Goal: Information Seeking & Learning: Learn about a topic

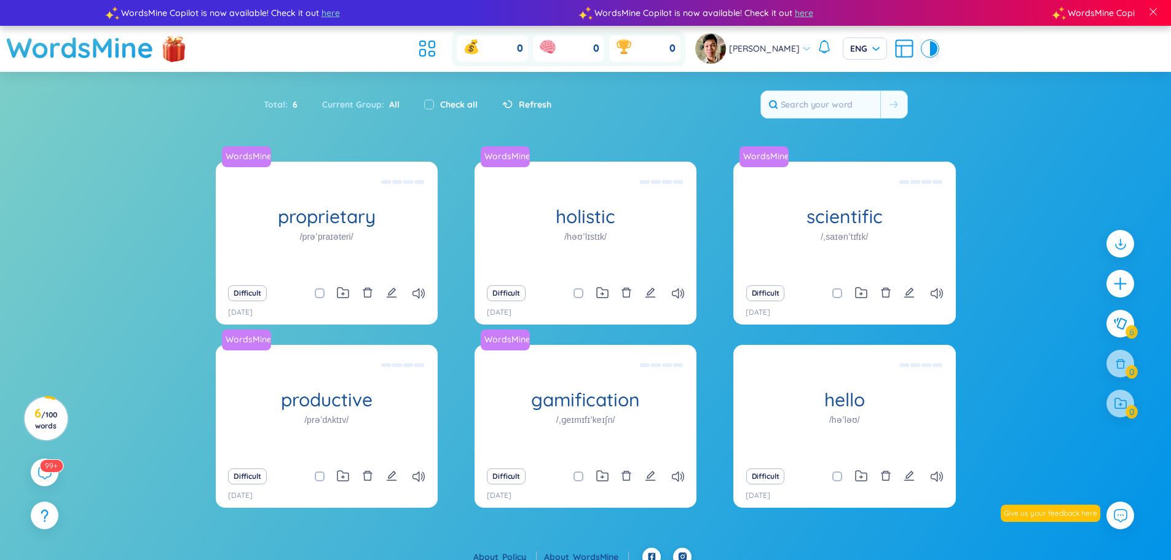
click at [524, 96] on div "Refresh" at bounding box center [520, 105] width 61 height 26
click at [524, 101] on span "Refresh" at bounding box center [535, 105] width 33 height 14
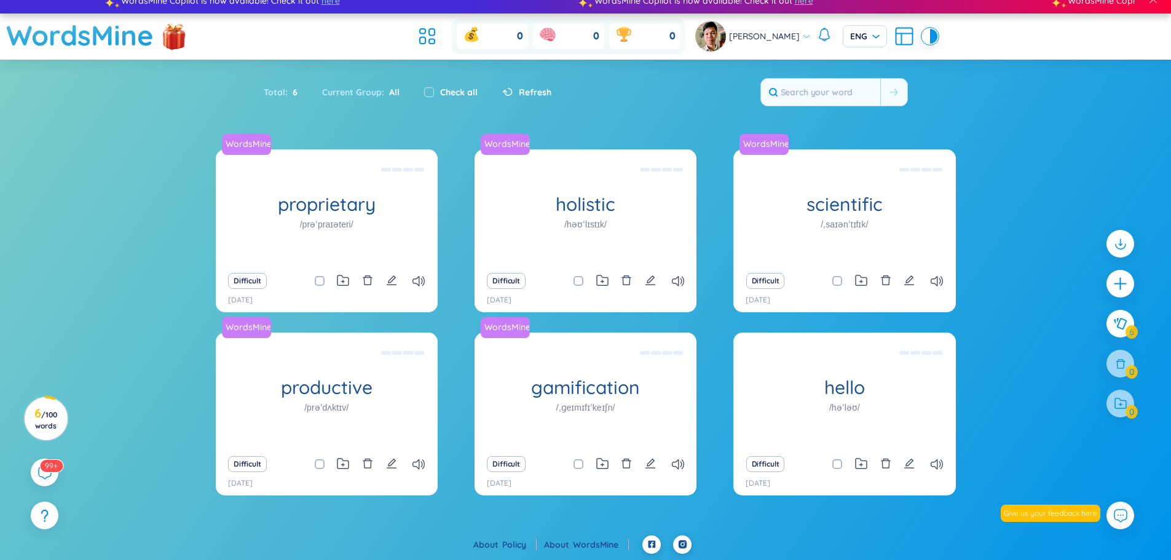
click at [524, 101] on div "Refresh" at bounding box center [520, 92] width 61 height 26
click at [394, 95] on span "All" at bounding box center [391, 92] width 15 height 11
click at [424, 34] on icon at bounding box center [423, 31] width 6 height 5
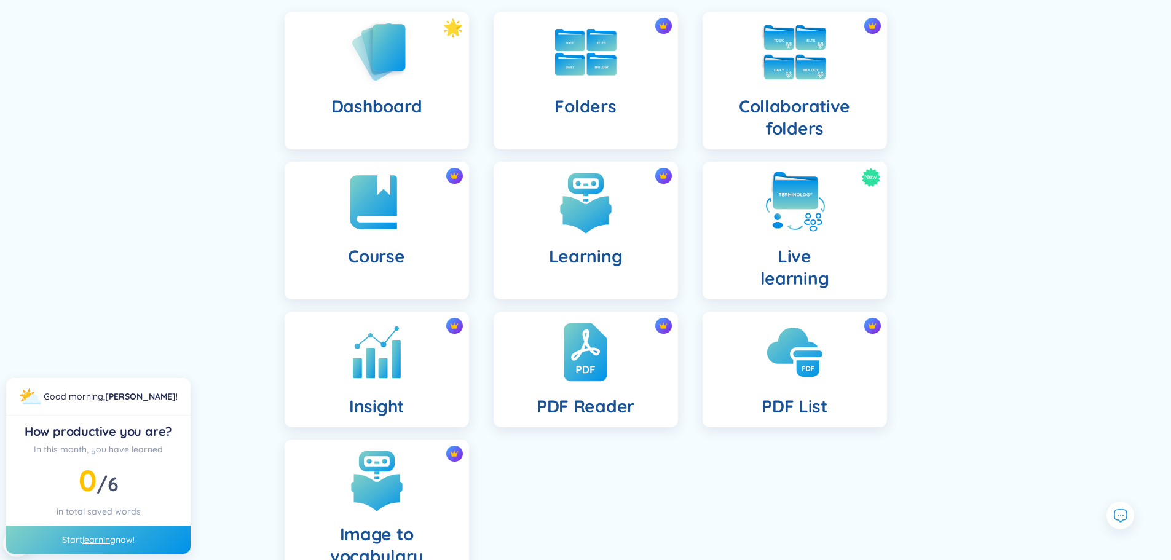
scroll to position [123, 0]
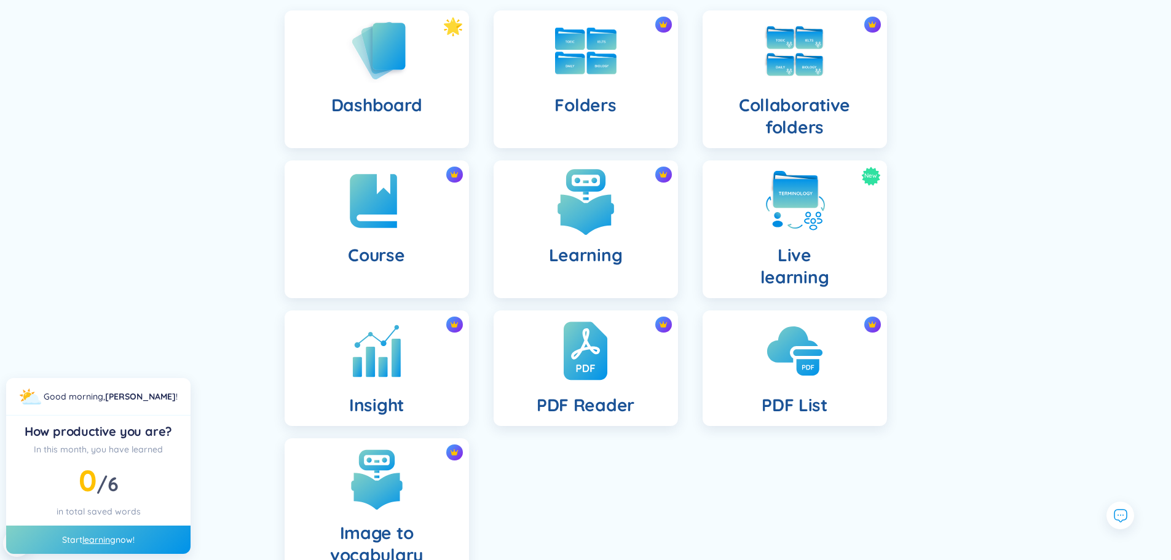
click at [600, 247] on h4 "Learning" at bounding box center [586, 255] width 74 height 22
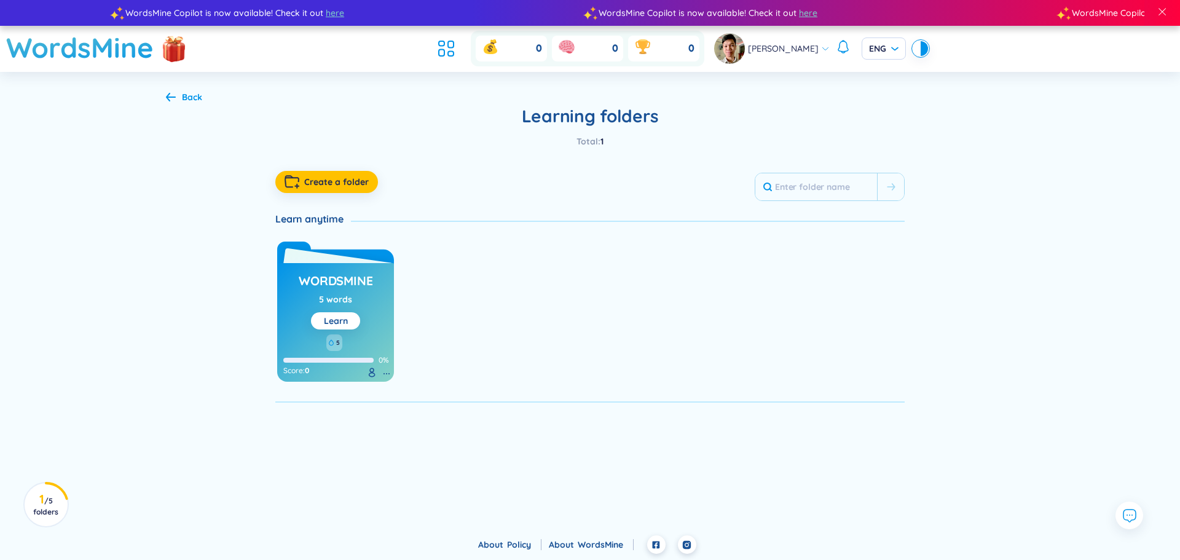
click at [349, 293] on div "5 words" at bounding box center [335, 300] width 33 height 14
click at [345, 326] on link "Learn" at bounding box center [336, 320] width 24 height 11
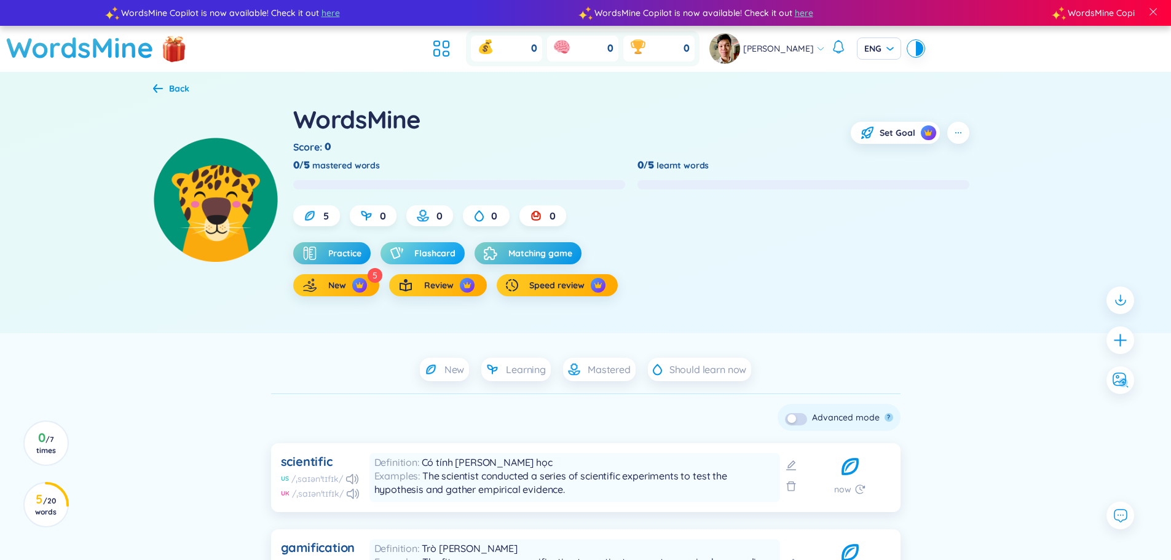
click at [420, 254] on span "Flashcard" at bounding box center [434, 253] width 41 height 12
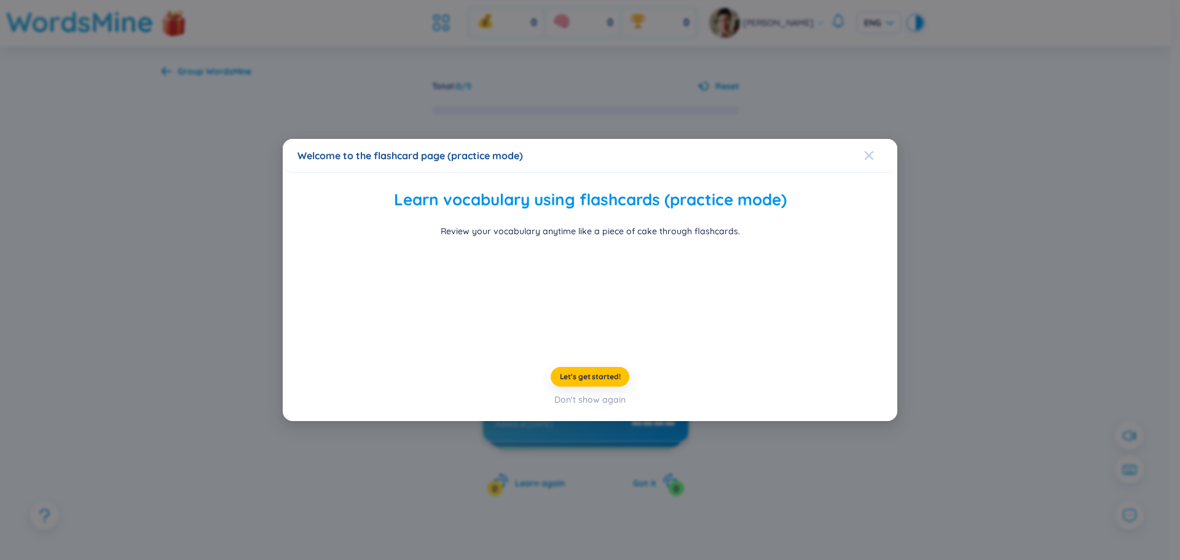
click at [871, 151] on icon "Close" at bounding box center [869, 156] width 10 height 10
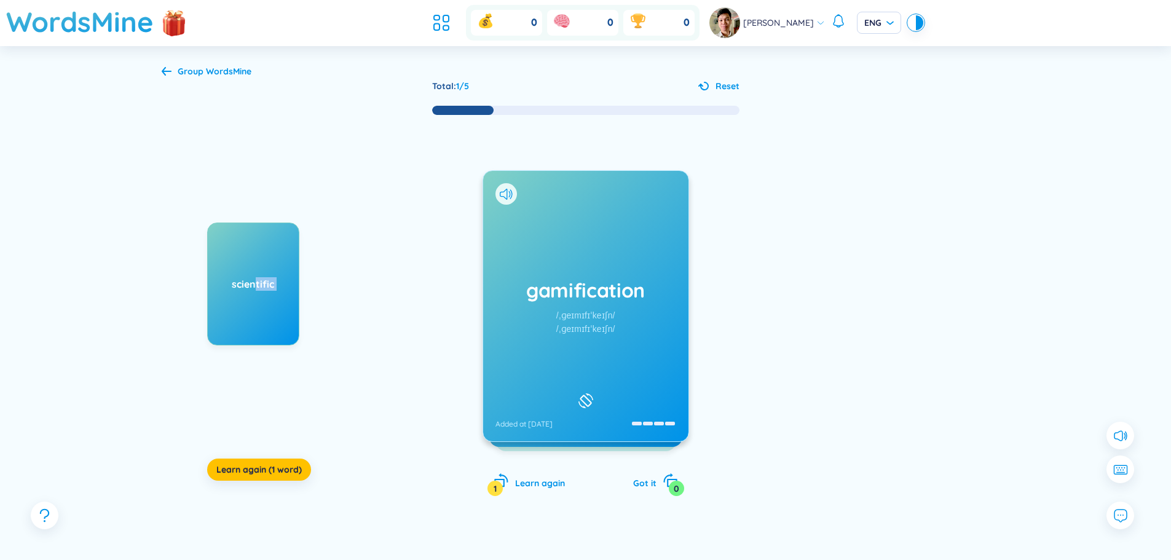
drag, startPoint x: 257, startPoint y: 296, endPoint x: 489, endPoint y: 314, distance: 233.1
click at [626, 314] on div "scientific Learn again (1 word) gamification /ˌɡeɪmɪfɪˈkeɪʃn/ /ˌɡeɪmɪfɪˈkeɪʃn/ …" at bounding box center [586, 318] width 848 height 405
click at [254, 473] on span "Learn again (1 word)" at bounding box center [258, 470] width 85 height 12
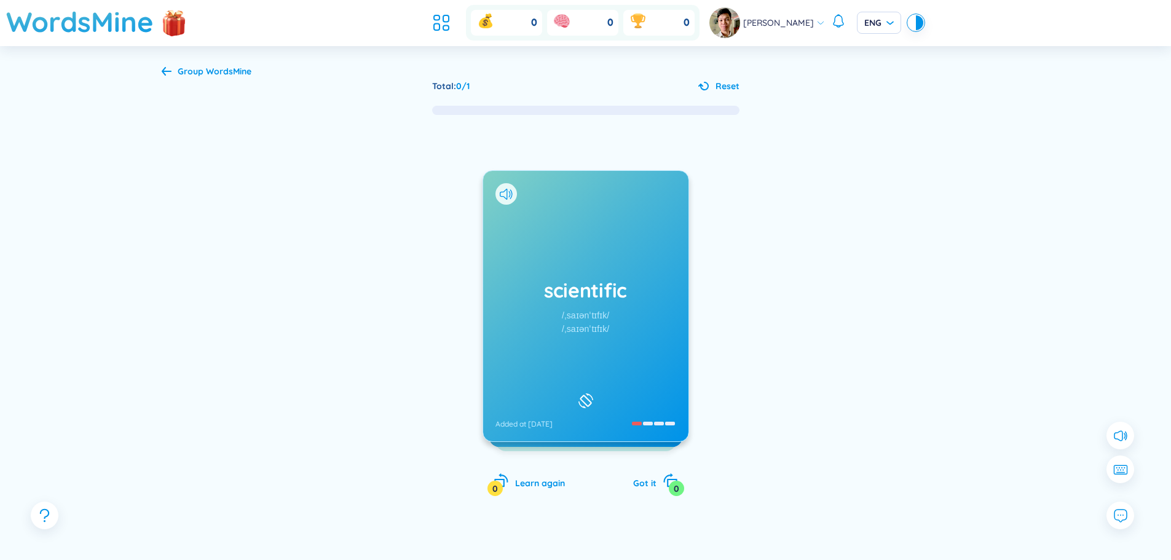
click at [604, 322] on div "/ˌsaɪənˈtɪfɪk/" at bounding box center [585, 316] width 47 height 14
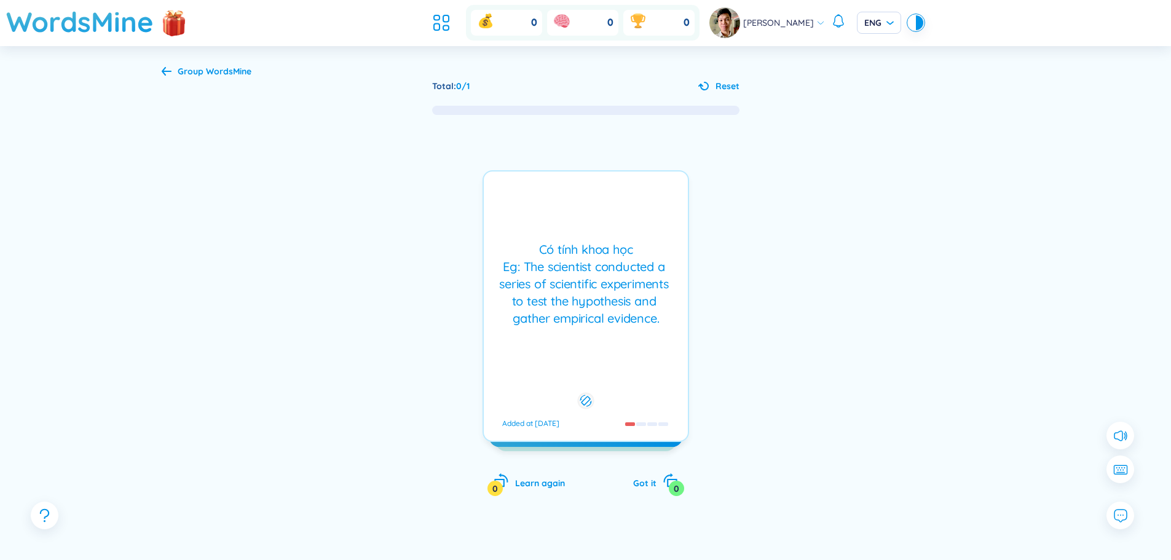
click at [611, 301] on div "Có tính khoa học Eg: The scientist conducted a series of scientific experiments…" at bounding box center [586, 284] width 192 height 86
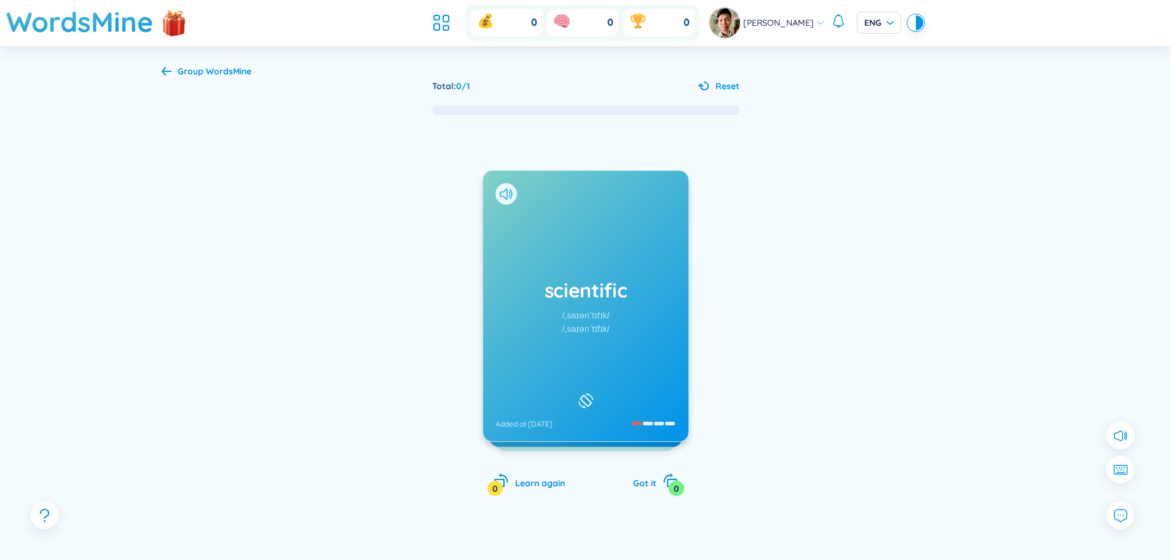
click at [612, 299] on h1 "scientific" at bounding box center [585, 290] width 181 height 27
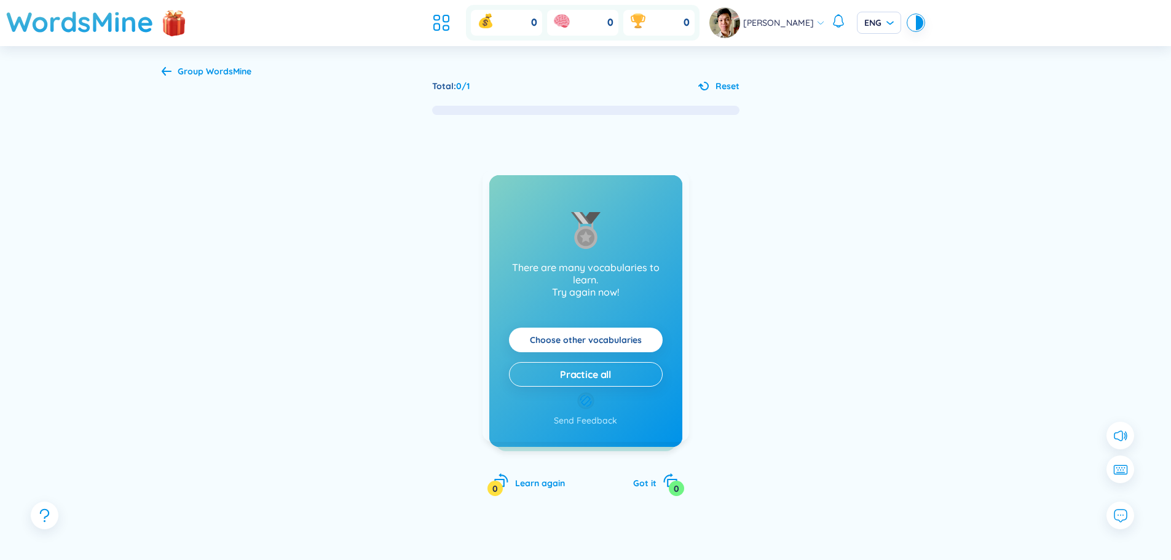
click at [612, 299] on div "Có tính khoa học Eg: The scientist conducted a series of scientific experiments…" at bounding box center [586, 284] width 192 height 86
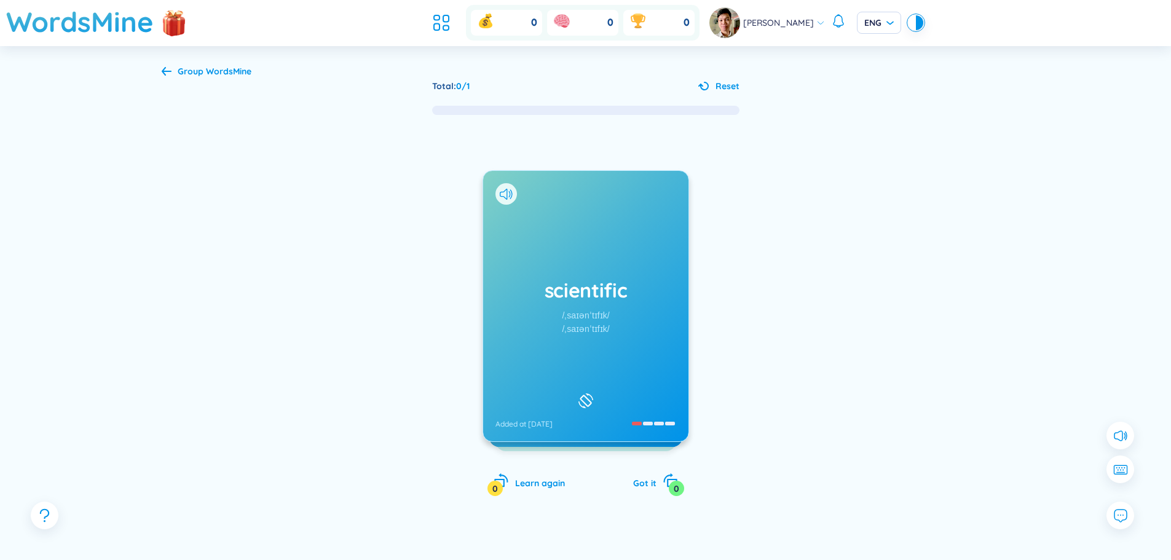
click at [612, 299] on h1 "scientific" at bounding box center [585, 290] width 181 height 27
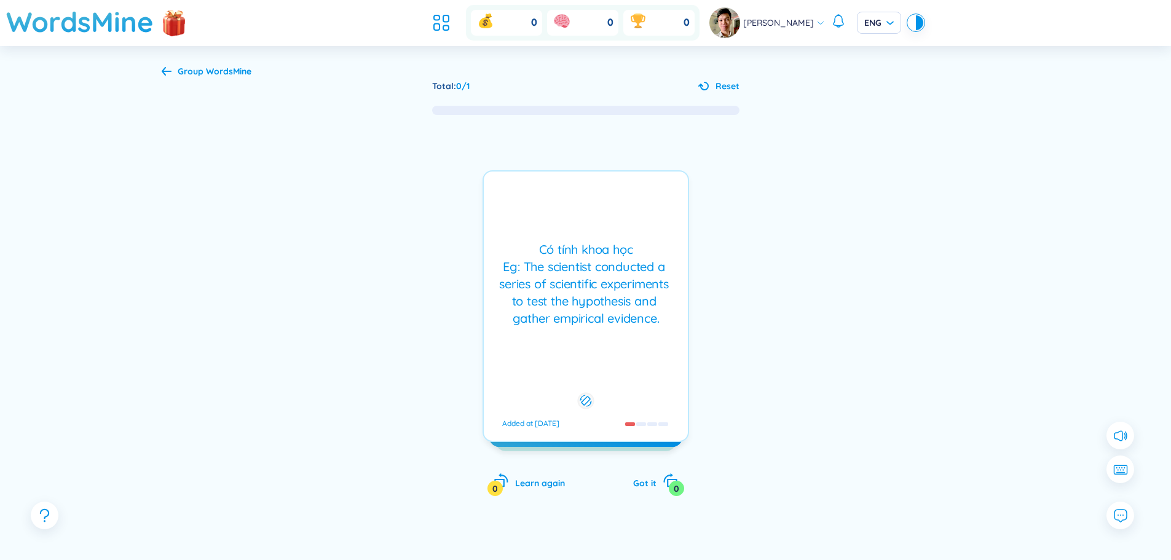
click at [612, 299] on div "Có tính khoa học Eg: The scientist conducted a series of scientific experiments…" at bounding box center [586, 284] width 192 height 86
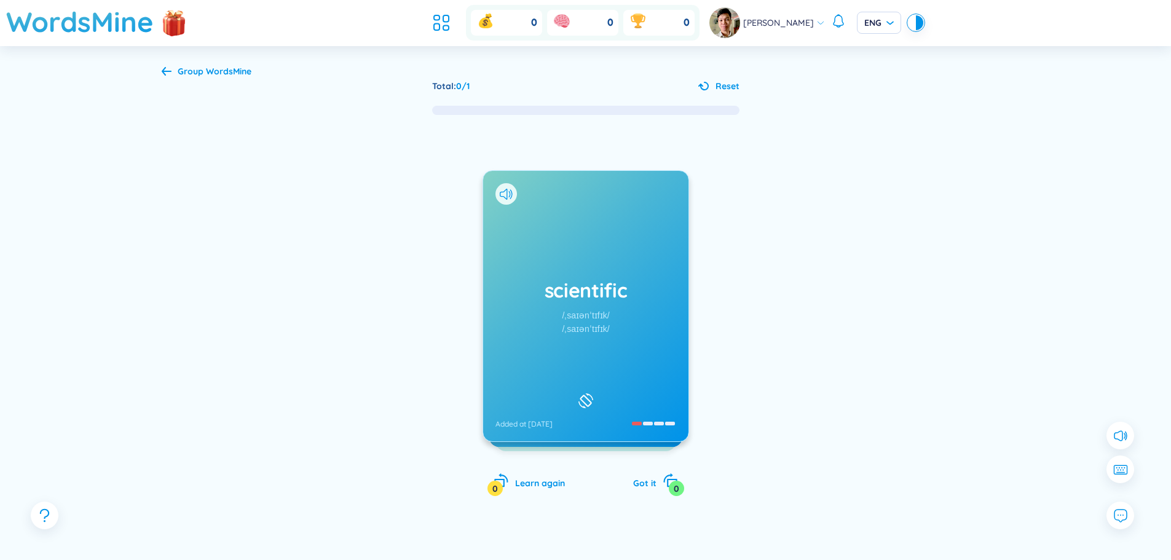
click at [612, 299] on h1 "scientific" at bounding box center [585, 290] width 181 height 27
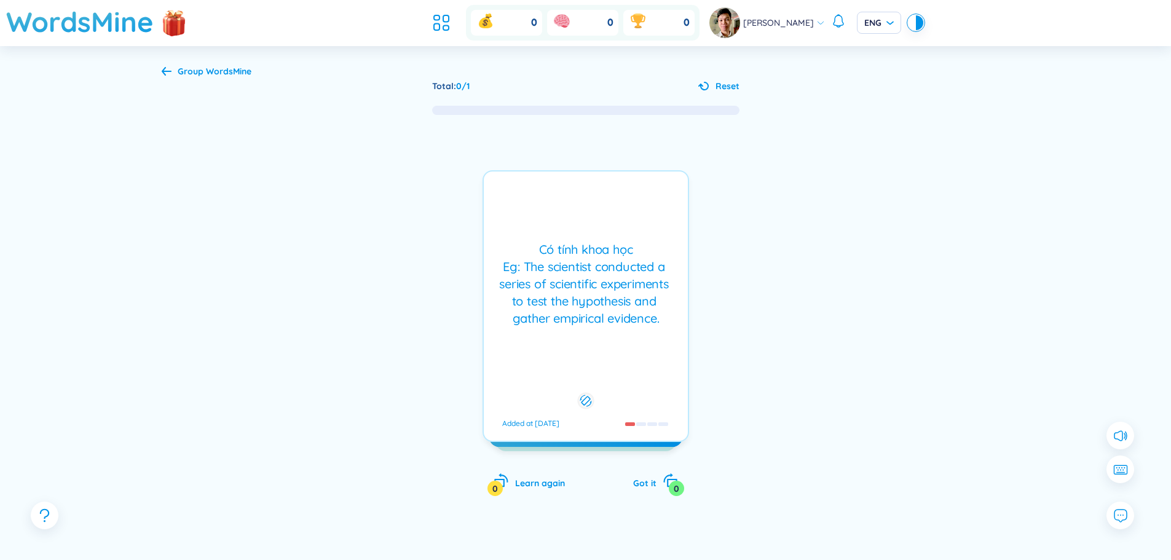
click at [612, 299] on div "Có tính khoa học Eg: The scientist conducted a series of scientific experiments…" at bounding box center [586, 284] width 192 height 86
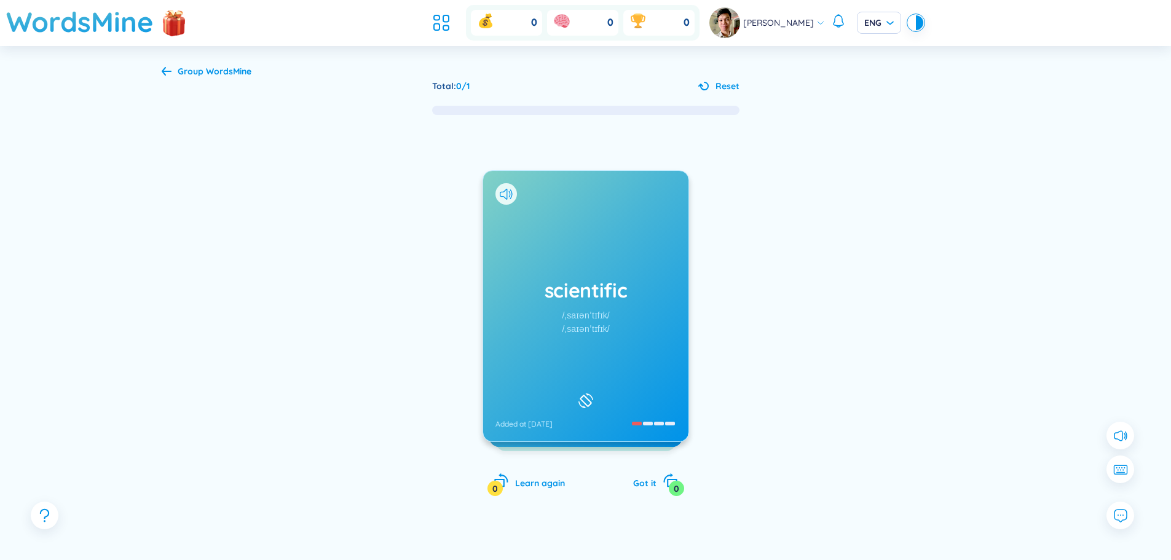
click at [612, 299] on h1 "scientific" at bounding box center [585, 290] width 181 height 27
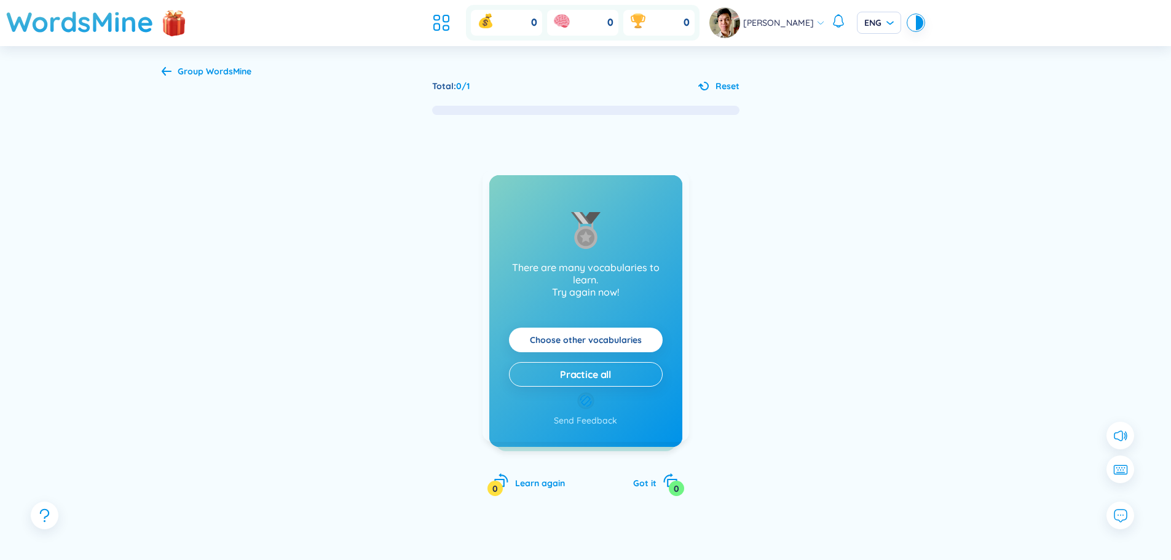
click at [613, 299] on div "Có tính khoa học Eg: The scientist conducted a series of scientific experiments…" at bounding box center [586, 284] width 192 height 86
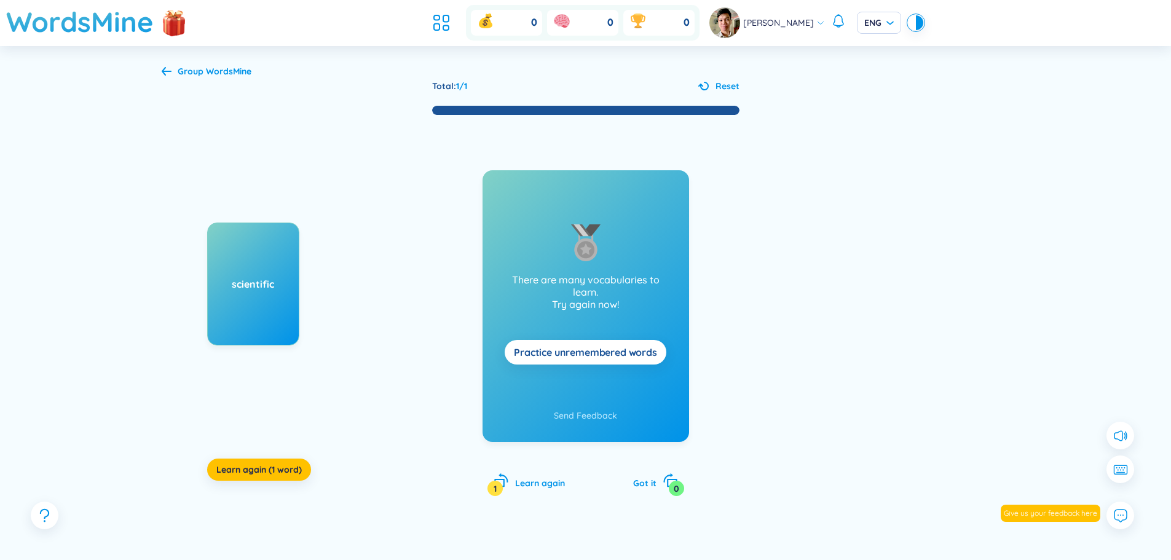
click at [737, 306] on div "scientific Learn again (1 word) There are many vocabularies to learn. Try again…" at bounding box center [586, 318] width 848 height 405
click at [630, 306] on p "There are many vocabularies to learn. Try again now!" at bounding box center [585, 292] width 167 height 37
click at [612, 358] on span "Practice unremembered words" at bounding box center [585, 352] width 143 height 14
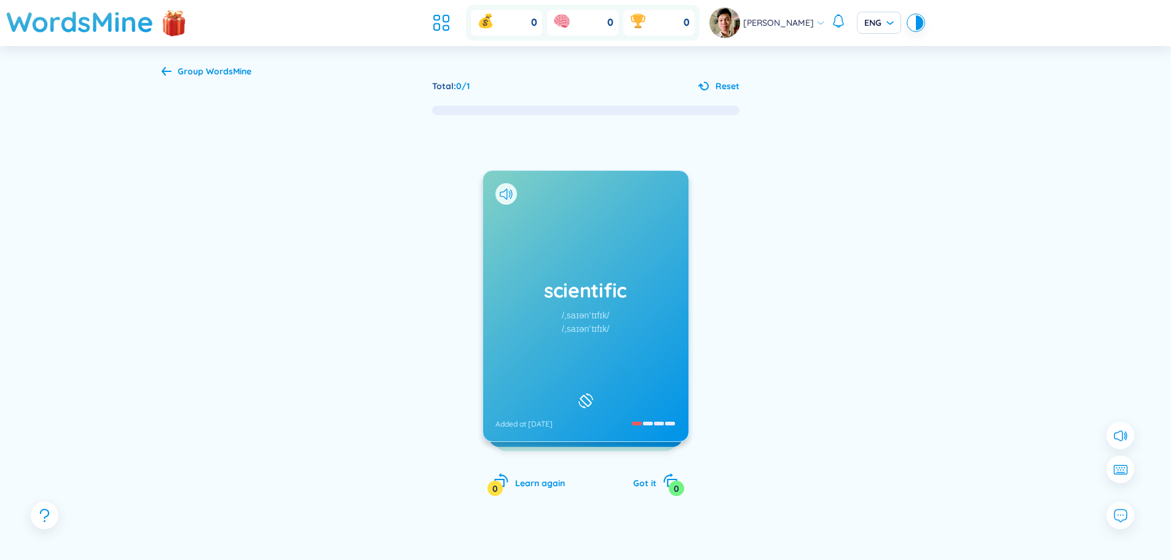
click at [612, 358] on div "scientific /ˌsaɪənˈtɪfɪk/ /ˌsaɪənˈtɪfɪk/ Added at [DATE]" at bounding box center [585, 306] width 205 height 270
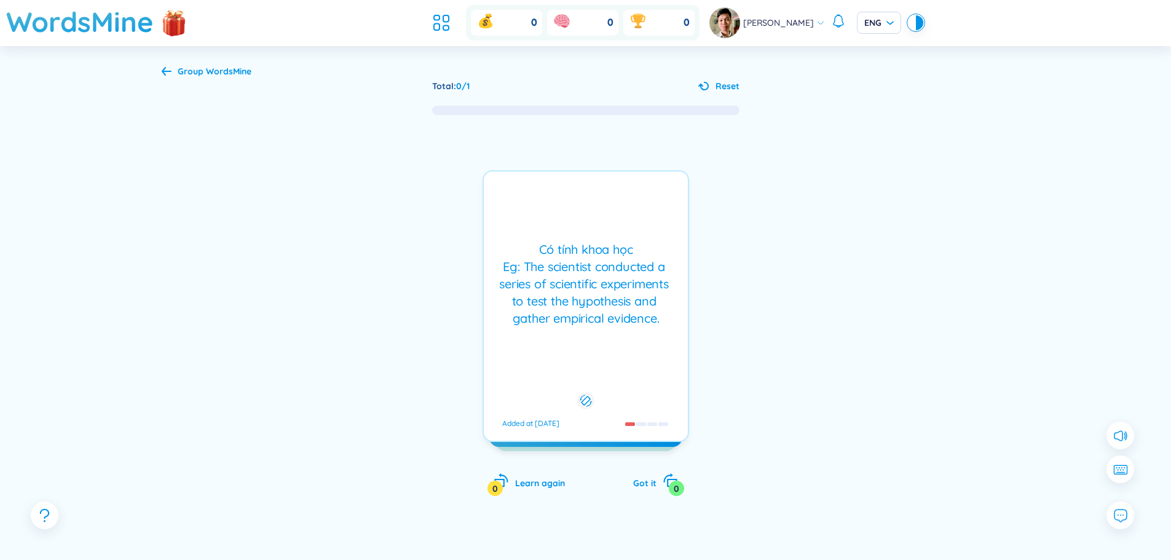
click at [612, 358] on div "Có tính [PERSON_NAME] học Eg: The scientist conducted a series of scientific ex…" at bounding box center [586, 306] width 207 height 272
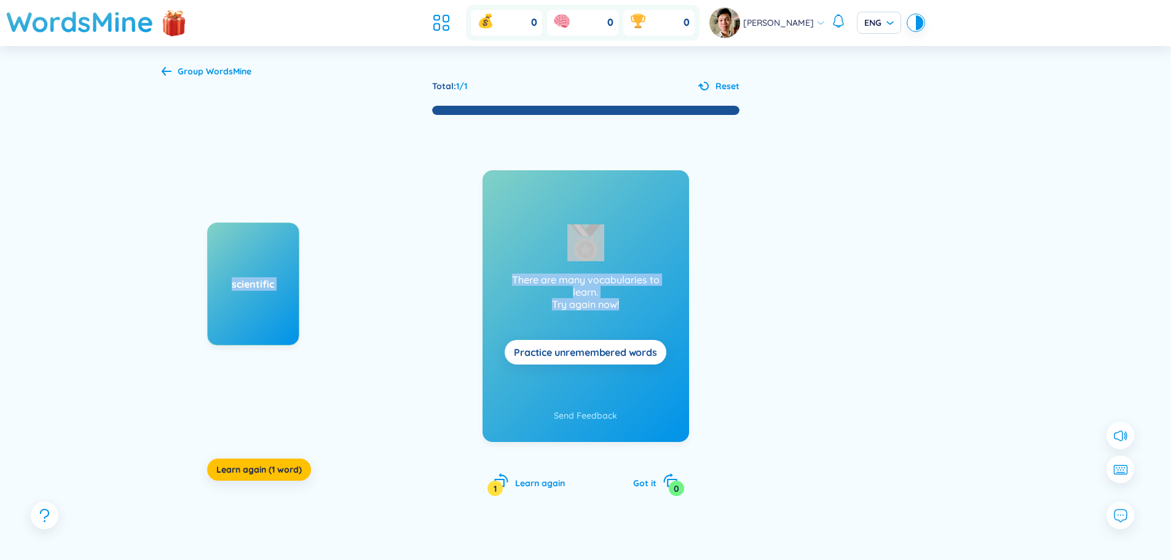
drag, startPoint x: 631, startPoint y: 307, endPoint x: 363, endPoint y: 298, distance: 268.2
click at [363, 298] on div "scientific Learn again (1 word) There are many vocabularies to learn. Try again…" at bounding box center [586, 318] width 848 height 405
drag, startPoint x: 803, startPoint y: 156, endPoint x: 571, endPoint y: 84, distance: 243.3
click at [803, 154] on div "scientific Learn again (1 word) There are many vocabularies to learn. Try again…" at bounding box center [586, 318] width 848 height 405
click at [114, 25] on h1 "WordsMine" at bounding box center [80, 22] width 148 height 44
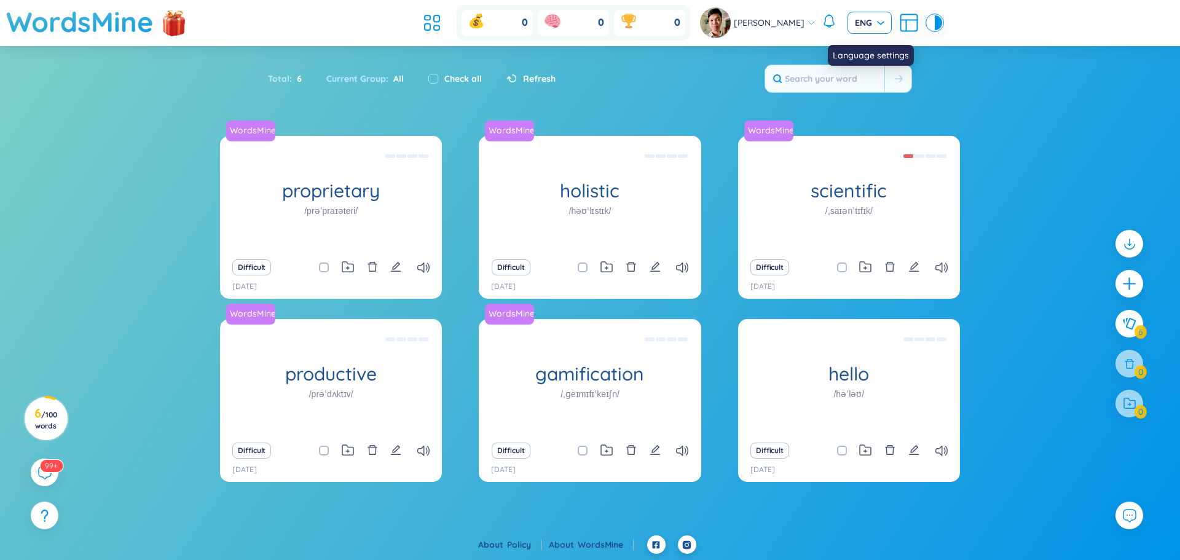
click at [856, 22] on span "ENG" at bounding box center [870, 23] width 30 height 12
click at [861, 52] on div "Language settings" at bounding box center [871, 55] width 86 height 21
click at [865, 47] on div "Language settings" at bounding box center [871, 55] width 86 height 21
click at [869, 26] on span "ENG" at bounding box center [870, 23] width 30 height 12
click at [874, 47] on div "Language settings" at bounding box center [871, 55] width 86 height 21
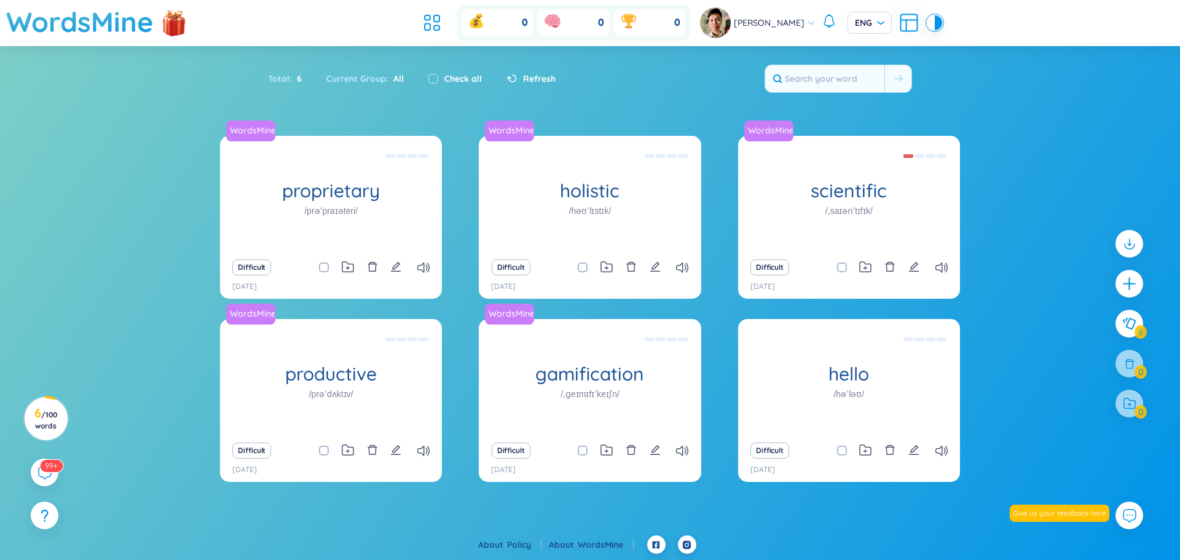
click at [974, 131] on section "Sort Alphabet Ascending Alphabet Descending Time-based Ascending Time-based Des…" at bounding box center [590, 284] width 1180 height 476
click at [866, 20] on span "ENG" at bounding box center [870, 23] width 30 height 12
click at [870, 52] on div "Language settings" at bounding box center [871, 55] width 86 height 21
click at [870, 21] on span "ENG" at bounding box center [870, 23] width 30 height 12
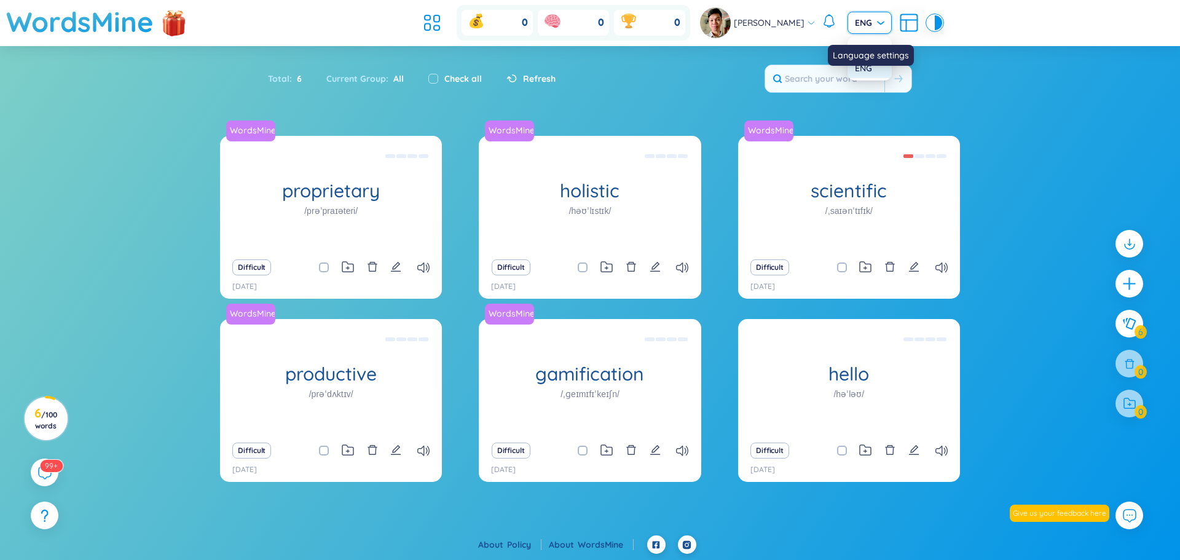
click at [882, 68] on div "ENG" at bounding box center [870, 68] width 30 height 14
click at [877, 68] on input "text" at bounding box center [824, 78] width 119 height 27
click at [870, 20] on span "ENG" at bounding box center [870, 23] width 30 height 12
click at [869, 48] on div "Language settings" at bounding box center [871, 55] width 86 height 21
